Goal: Information Seeking & Learning: Learn about a topic

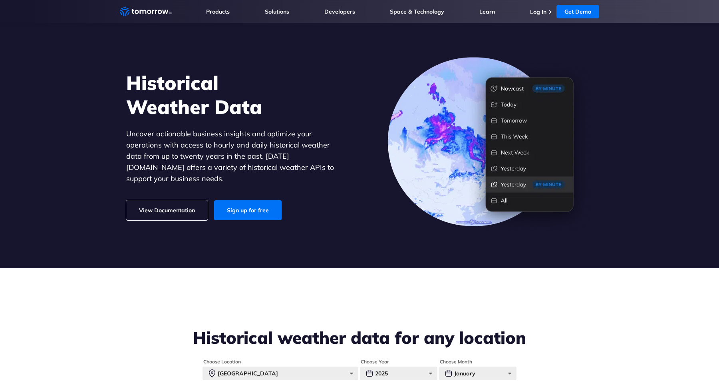
scroll to position [23, 0]
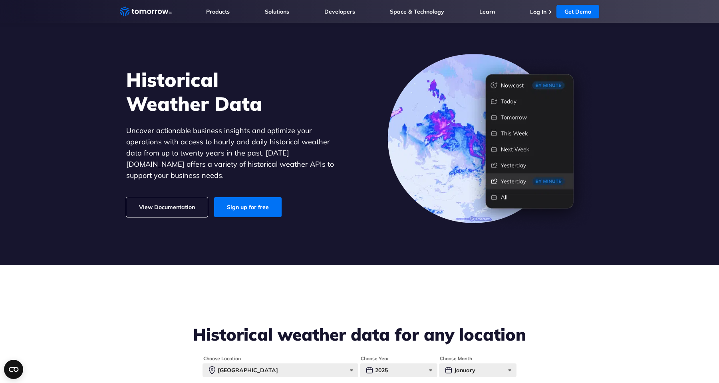
click at [186, 205] on link "View Documentation" at bounding box center [166, 207] width 81 height 20
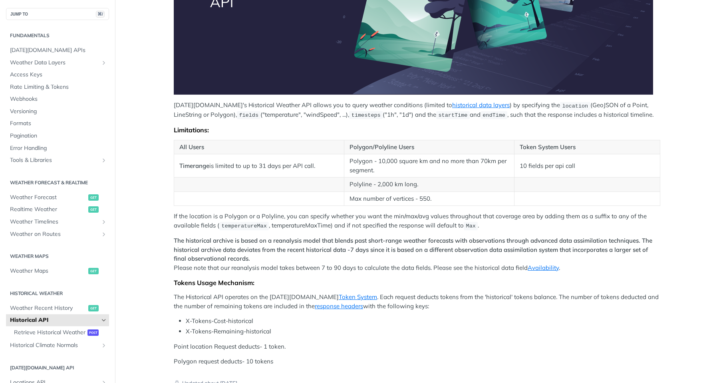
scroll to position [225, 0]
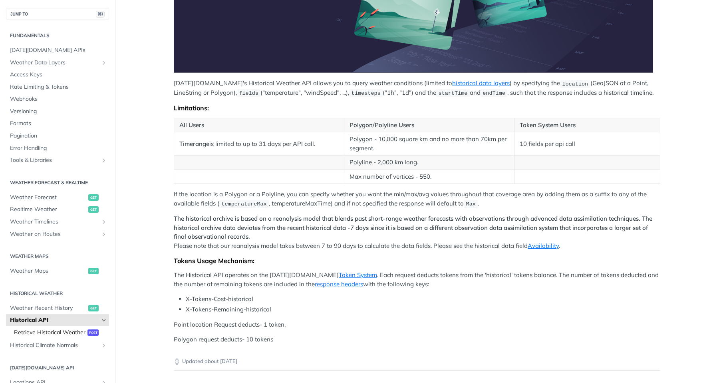
click at [66, 332] on span "Retrieve Historical Weather" at bounding box center [49, 332] width 71 height 8
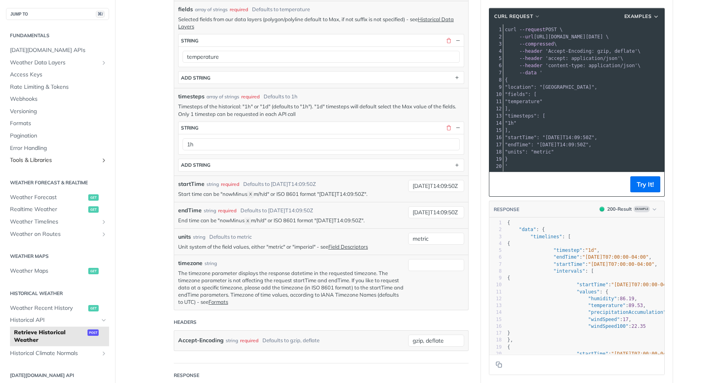
scroll to position [195, 0]
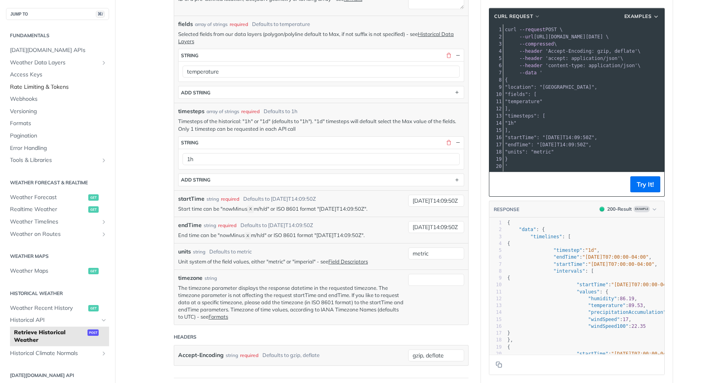
click at [60, 87] on span "Rate Limiting & Tokens" at bounding box center [58, 87] width 97 height 8
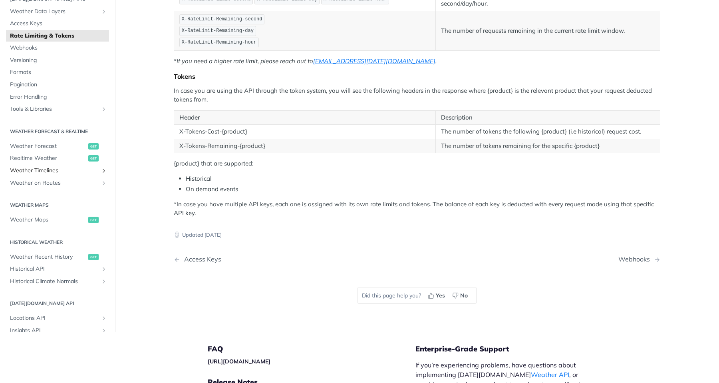
scroll to position [189, 0]
click at [50, 218] on span "Weather Maps" at bounding box center [48, 219] width 76 height 8
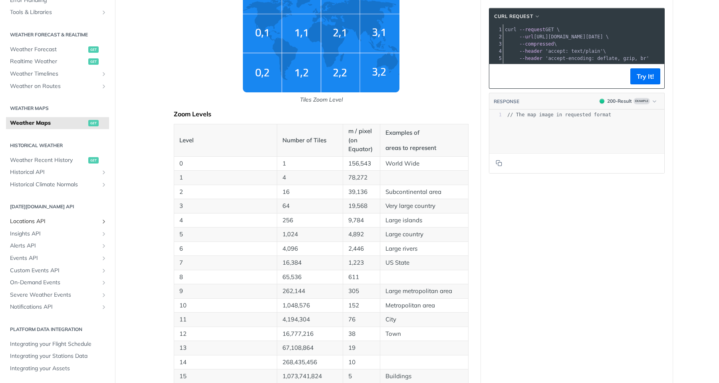
scroll to position [302, 0]
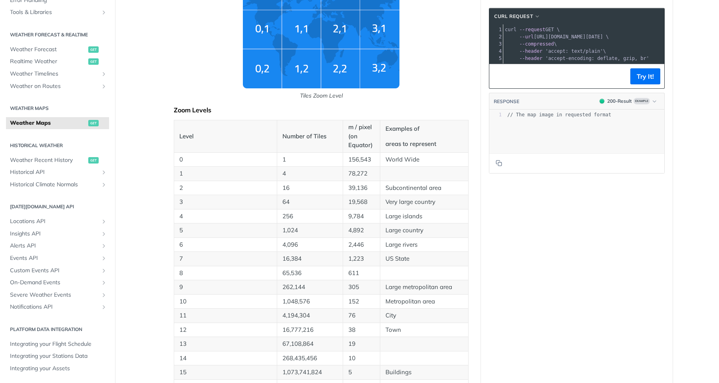
click at [157, 282] on main "JUMP TO ⌘/ Fundamentals [DATE][DOMAIN_NAME] APIs Weather Data Layers Core Proba…" at bounding box center [359, 388] width 719 height 1297
click at [397, 204] on p "Very large country" at bounding box center [423, 201] width 77 height 9
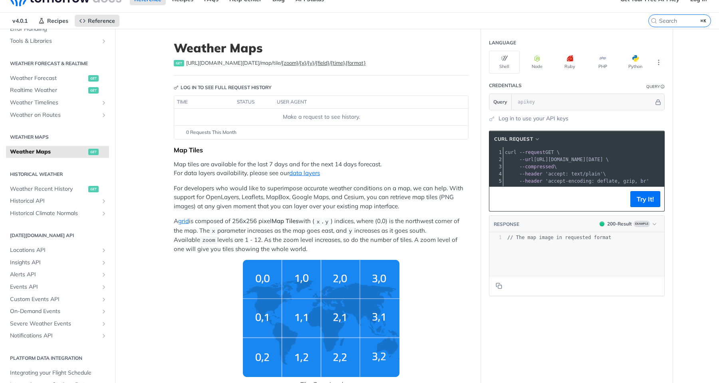
scroll to position [16, 0]
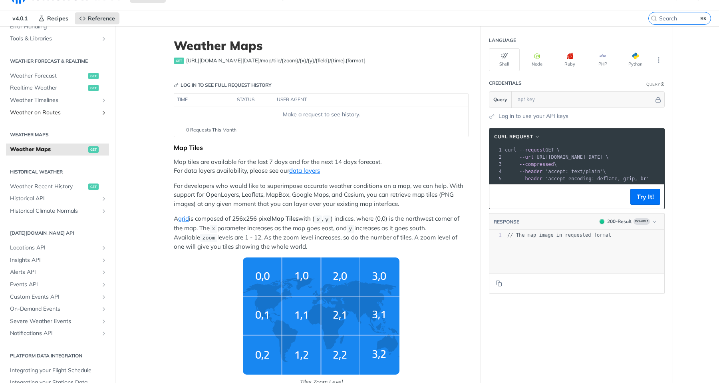
click at [80, 112] on span "Weather on Routes" at bounding box center [54, 113] width 89 height 8
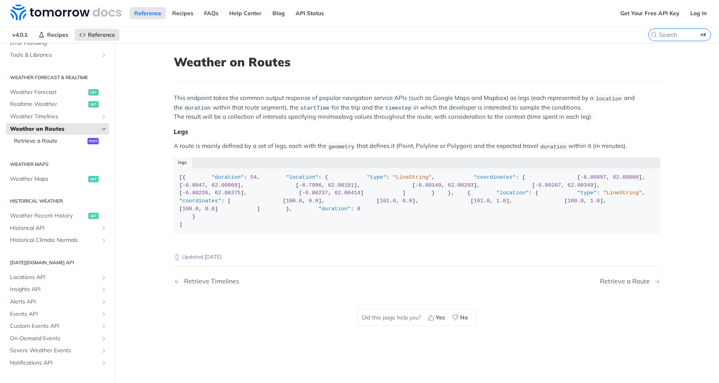
click at [65, 143] on span "Retrieve a Route" at bounding box center [49, 141] width 71 height 8
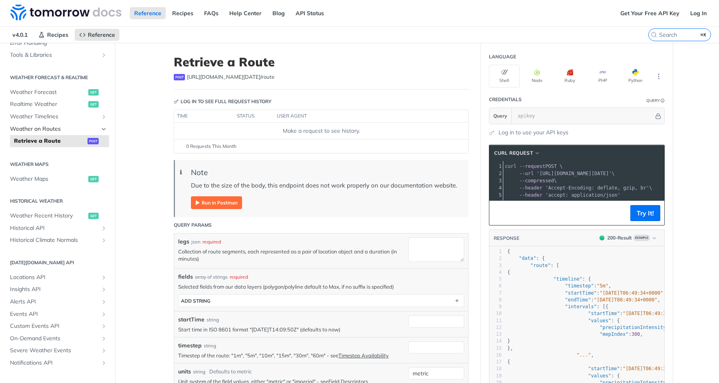
click at [74, 129] on span "Weather on Routes" at bounding box center [54, 129] width 89 height 8
